Goal: Find specific fact: Find specific fact

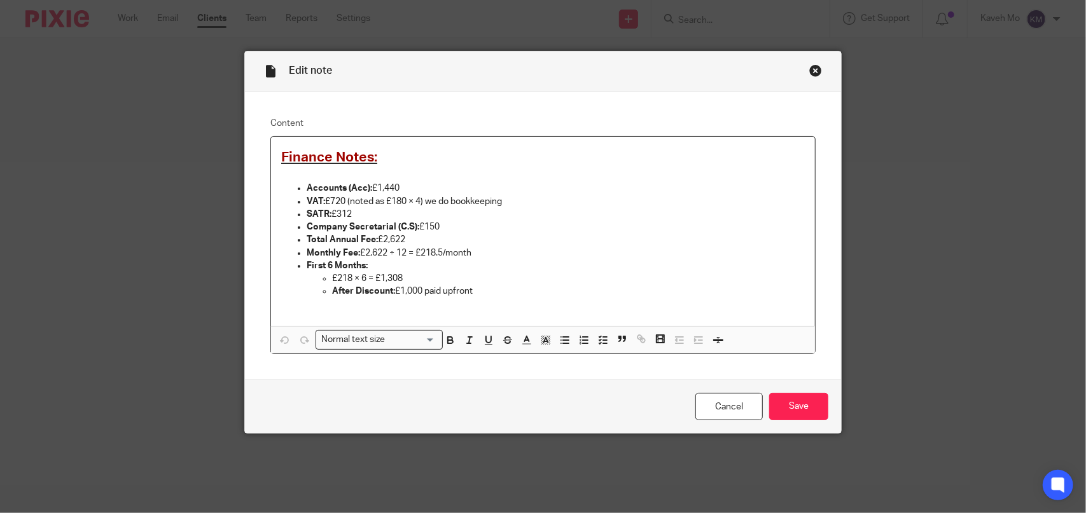
click at [811, 72] on div "Close this dialog window" at bounding box center [815, 70] width 13 height 13
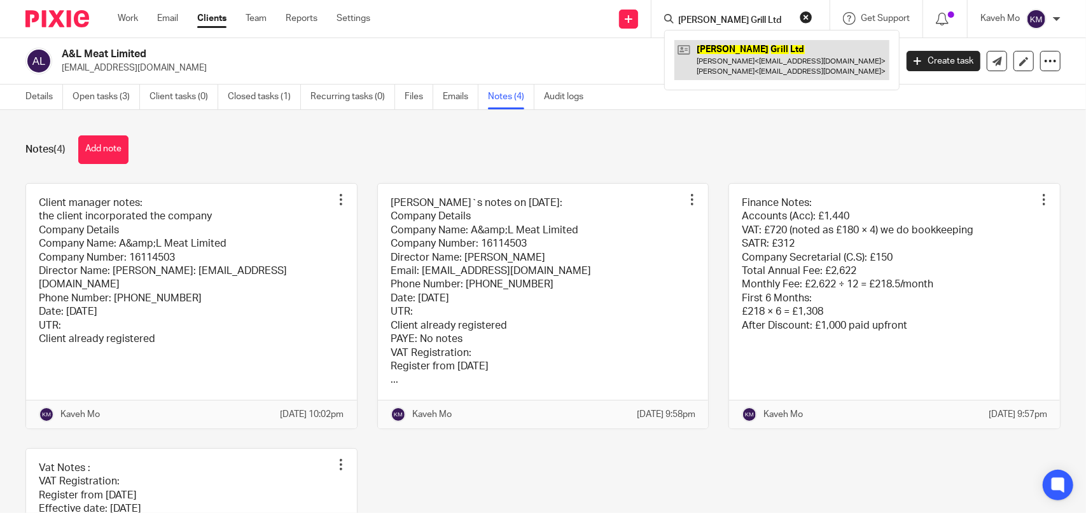
type input "[PERSON_NAME] Grill Ltd"
click at [727, 54] on link at bounding box center [781, 59] width 215 height 39
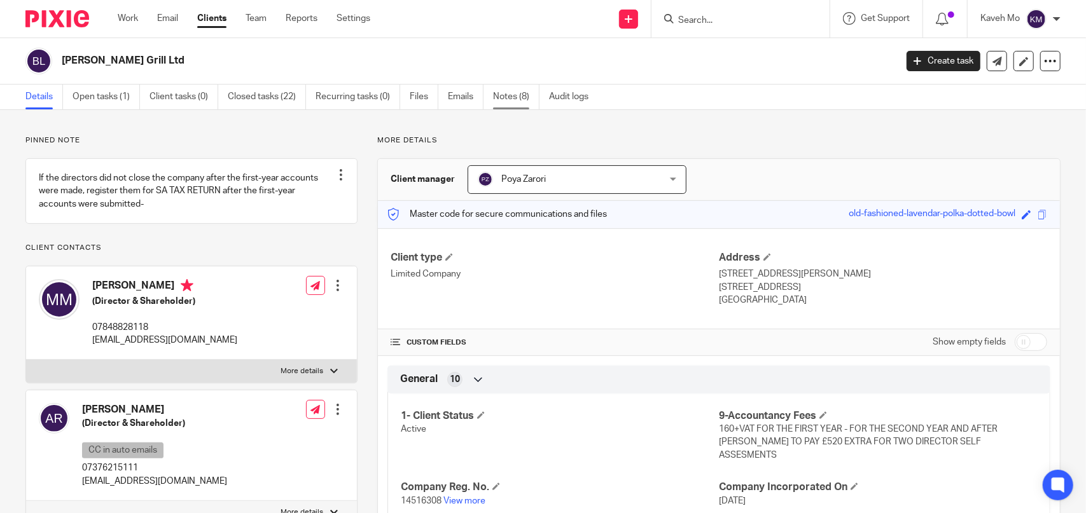
click at [510, 102] on link "Notes (8)" at bounding box center [516, 97] width 46 height 25
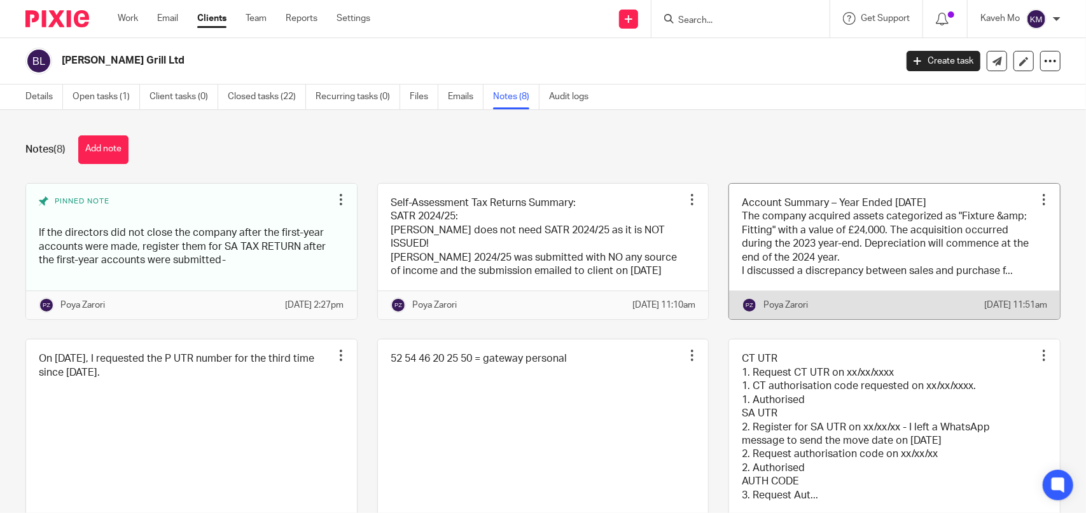
scroll to position [216, 0]
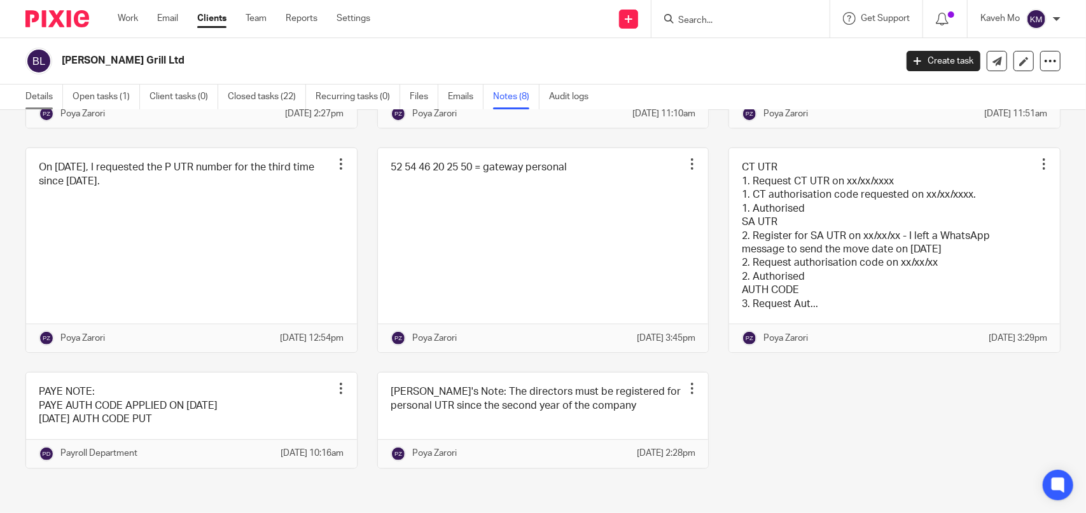
click at [43, 97] on link "Details" at bounding box center [44, 97] width 38 height 25
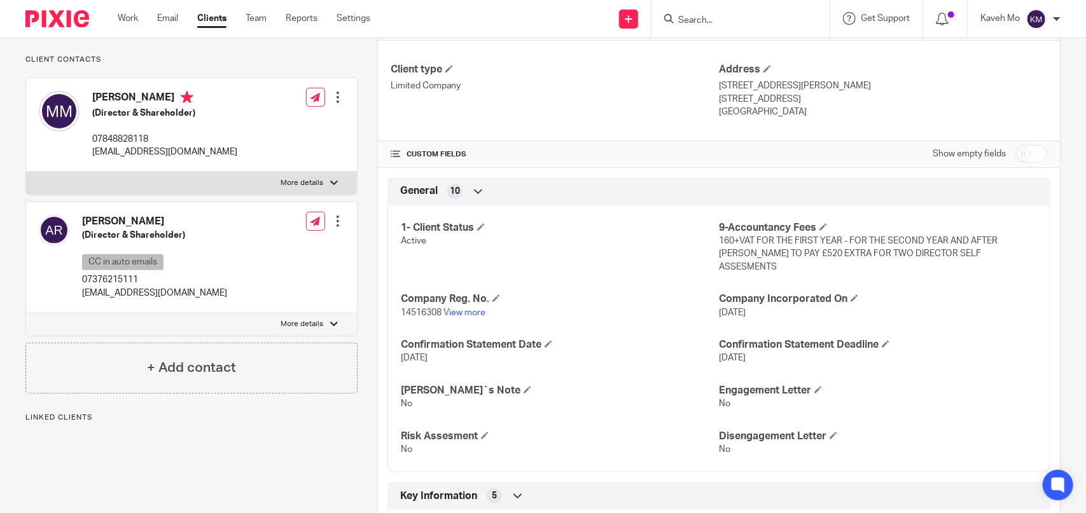
scroll to position [191, 0]
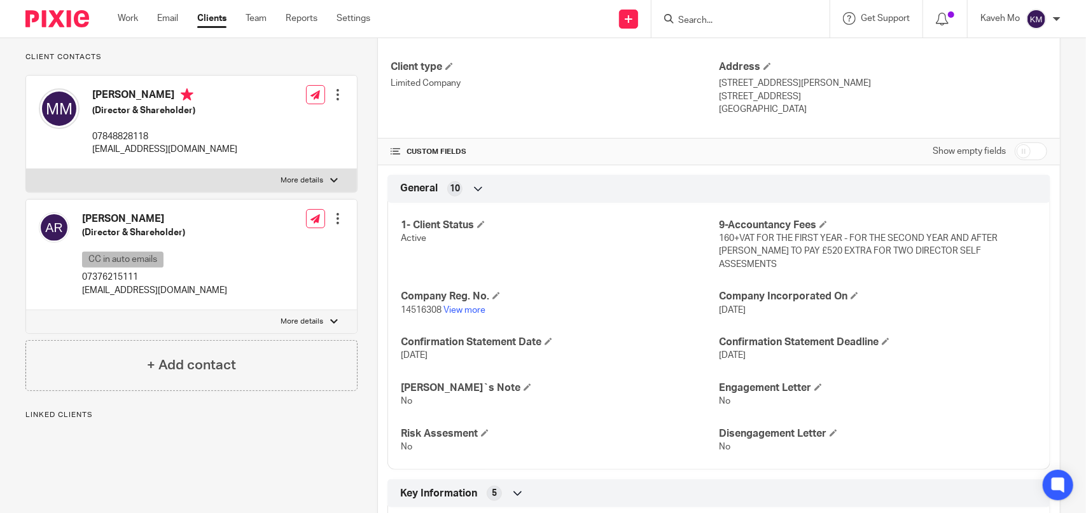
click at [188, 192] on label "More details" at bounding box center [191, 180] width 331 height 23
click at [26, 169] on input "More details" at bounding box center [25, 169] width 1 height 1
checkbox input "true"
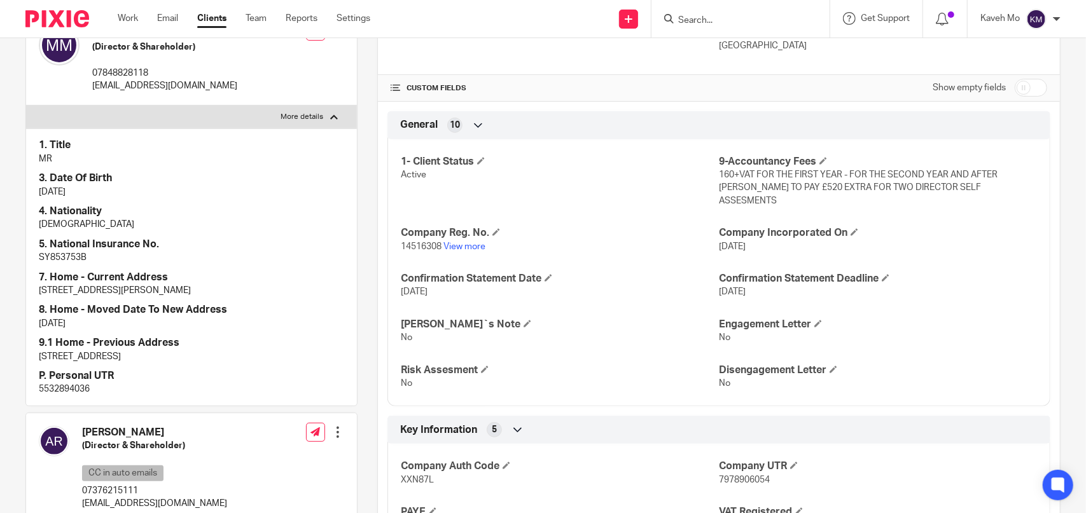
scroll to position [445, 0]
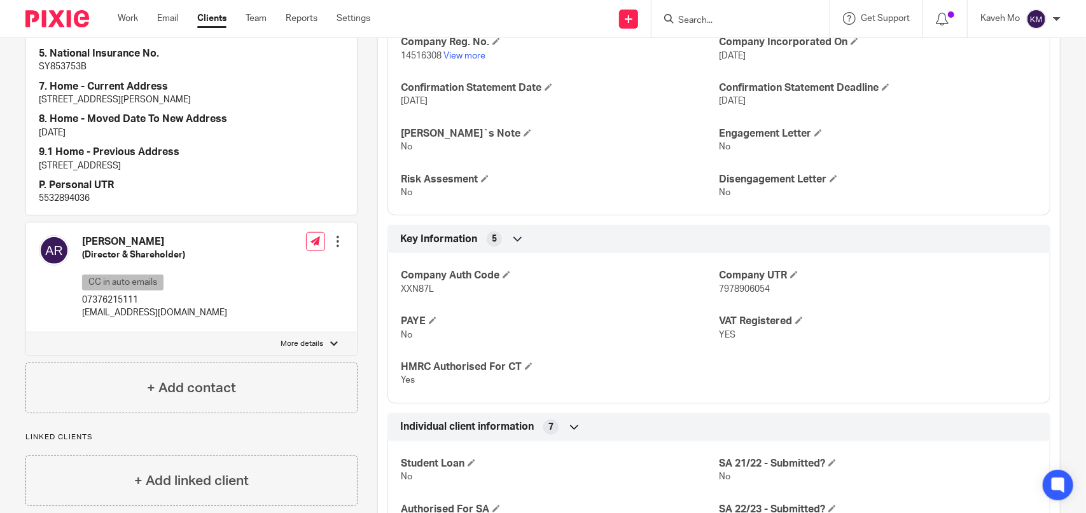
click at [230, 349] on label "More details" at bounding box center [191, 344] width 331 height 23
click at [26, 333] on input "More details" at bounding box center [25, 332] width 1 height 1
checkbox input "true"
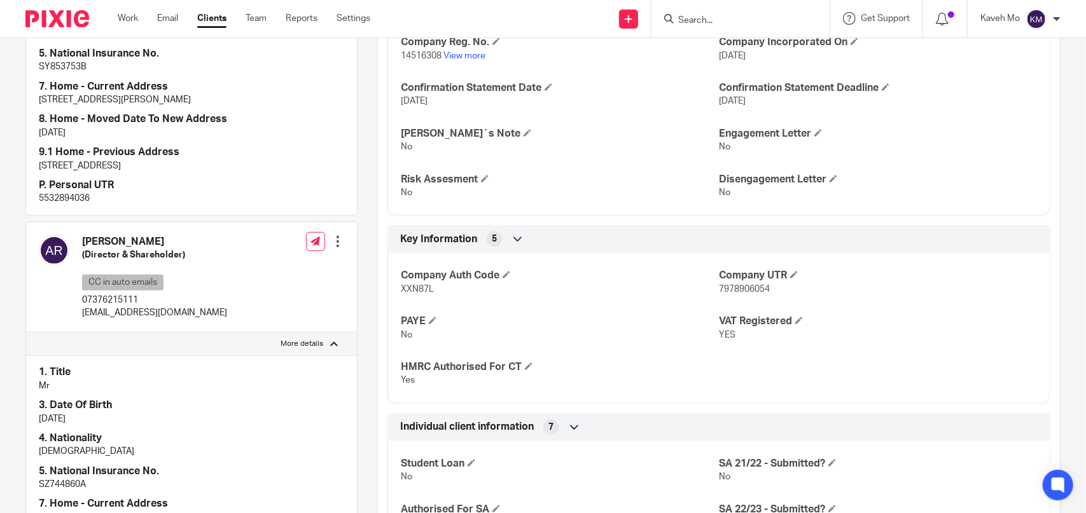
click at [71, 205] on p "5532894036" at bounding box center [191, 198] width 305 height 13
copy div "5532894036"
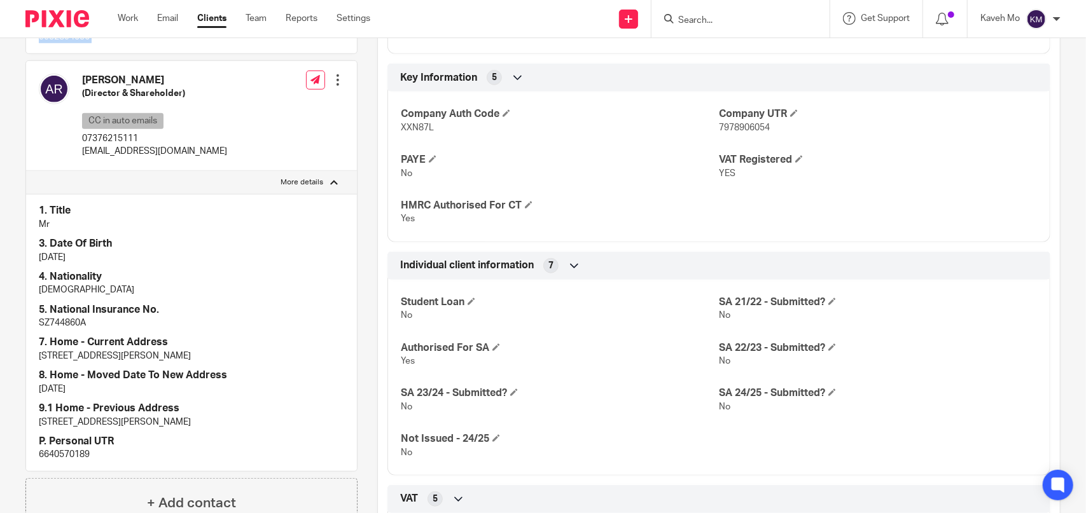
scroll to position [636, 0]
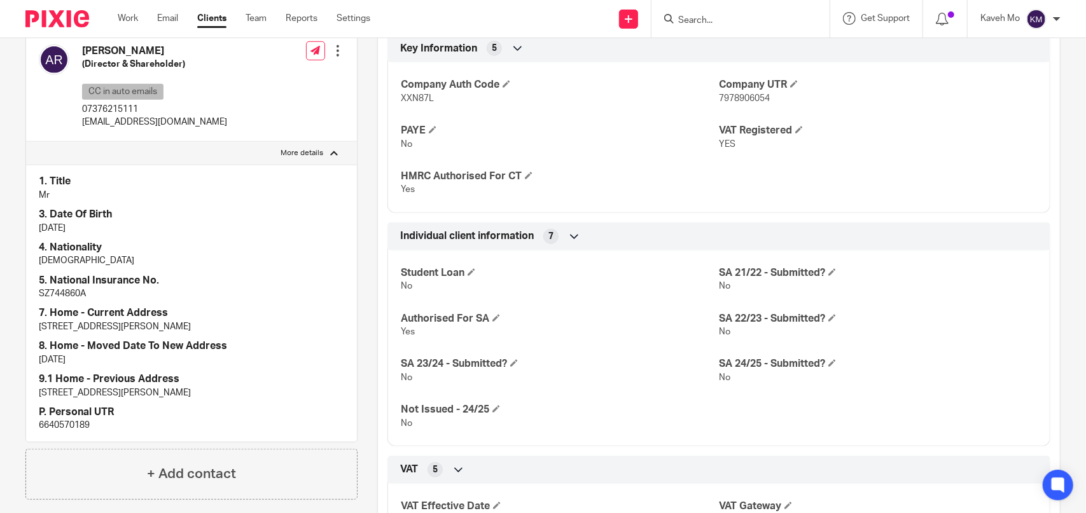
click at [70, 432] on p "6640570189" at bounding box center [191, 425] width 305 height 13
copy p "6640570189"
